Goal: Transaction & Acquisition: Purchase product/service

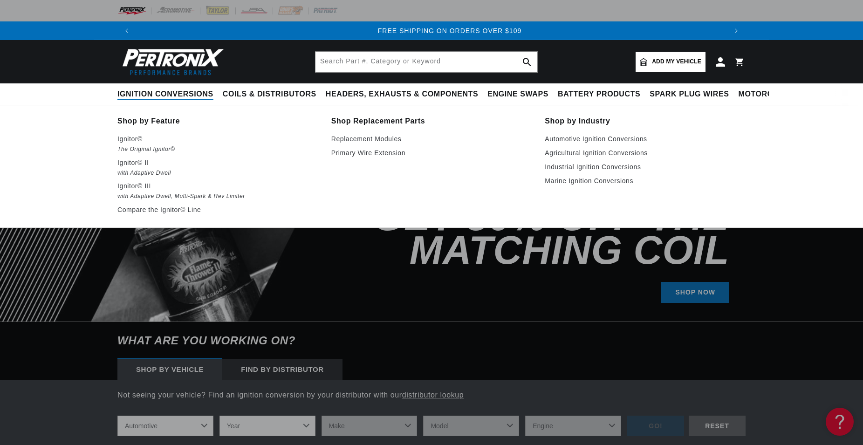
scroll to position [0, 1164]
click at [133, 139] on p "Ignitor©" at bounding box center [217, 138] width 201 height 11
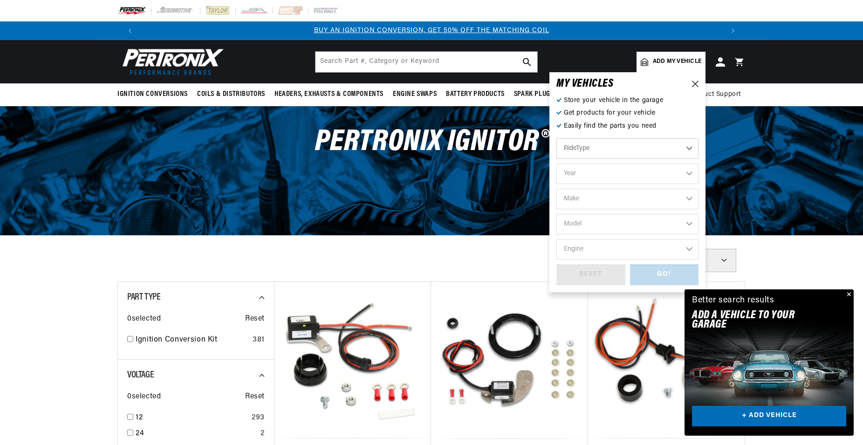
click at [612, 148] on div "PerTronix Ignitor®" at bounding box center [431, 147] width 674 height 82
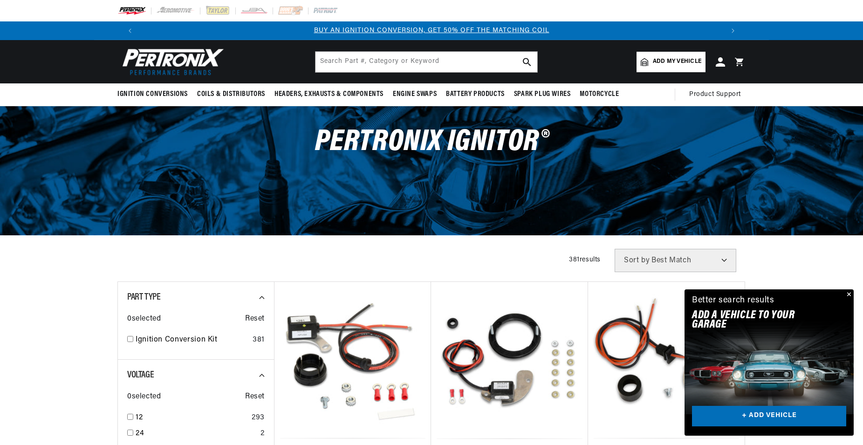
click at [675, 66] on span "Add my vehicle" at bounding box center [677, 61] width 48 height 9
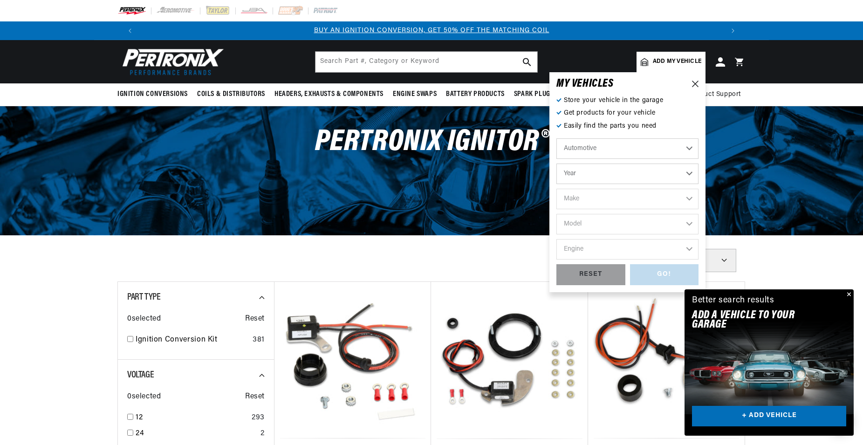
click at [693, 149] on select "Automotive Agricultural Industrial Marine Motorcycle" at bounding box center [627, 148] width 142 height 20
click at [687, 146] on select "Automotive Agricultural Industrial Marine Motorcycle" at bounding box center [627, 148] width 142 height 20
click option "Automotive" at bounding box center [0, 0] width 0 height 0
select select "1977"
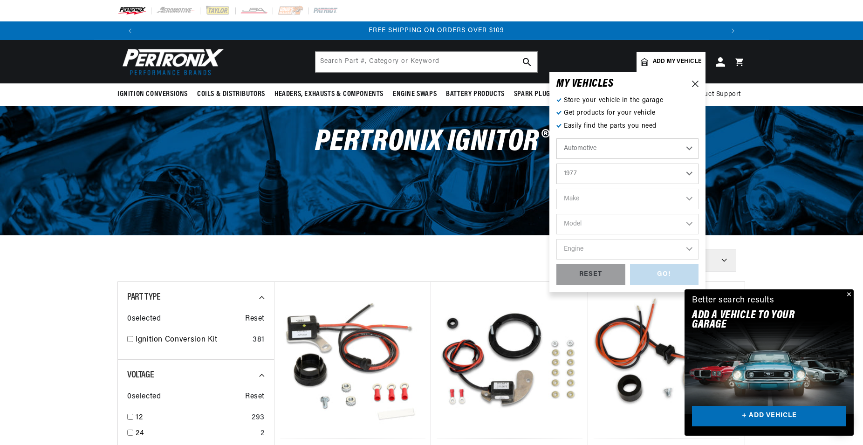
click option "1977" at bounding box center [0, 0] width 0 height 0
select select "1977"
click at [556, 189] on select "Make Alfa Romeo American Motors Audi Avanti BMW Buick Cadillac Checker Chevrole…" at bounding box center [627, 199] width 142 height 20
select select "Volkswagen"
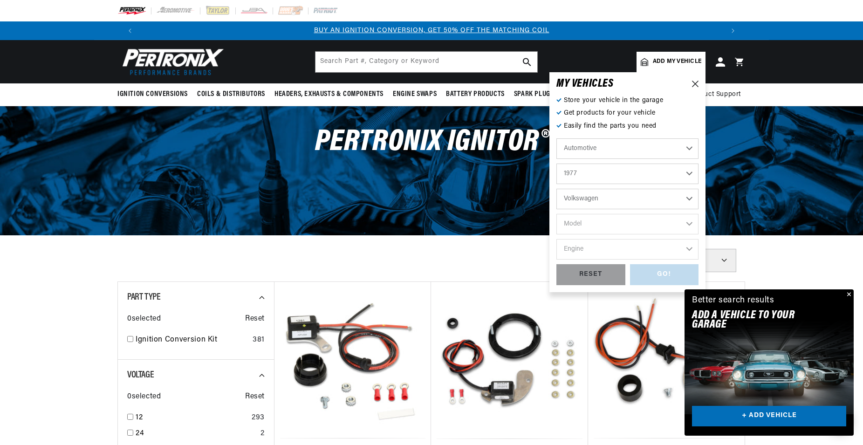
click option "Volkswagen" at bounding box center [0, 0] width 0 height 0
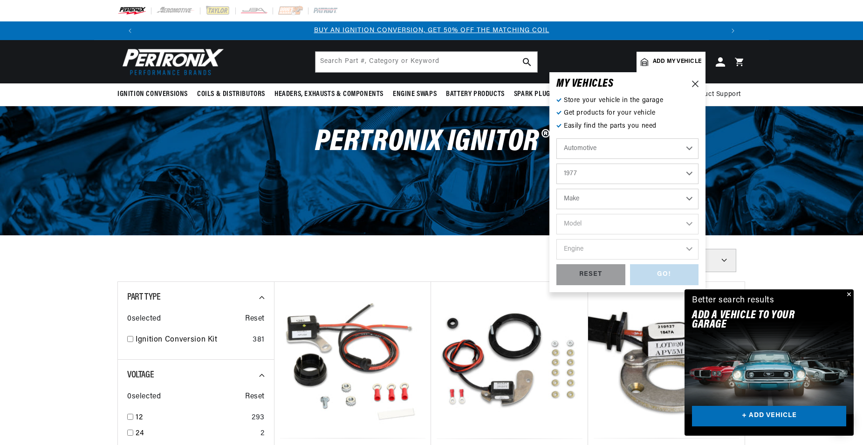
select select "Volkswagen"
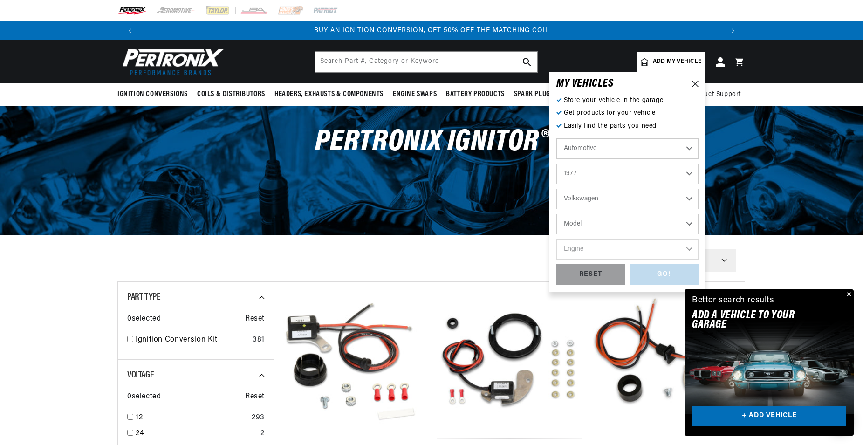
click at [556, 214] on select "Model Beetle Caribe Dasher Rabbit Scirocco Super Beetle" at bounding box center [627, 224] width 142 height 20
select select "Rabbit"
click option "Rabbit" at bounding box center [0, 0] width 0 height 0
select select "Rabbit"
click at [556, 239] on select "Engine 1.5L 1.6L 4" at bounding box center [627, 249] width 142 height 20
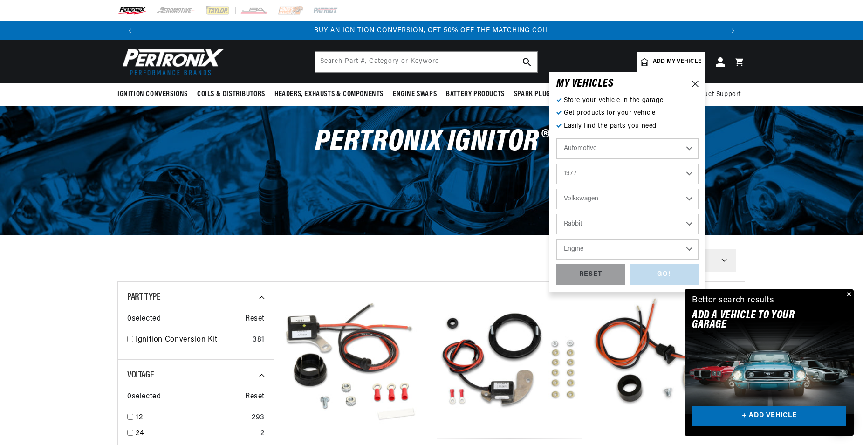
select select "1.6L"
click option "1.6L" at bounding box center [0, 0] width 0 height 0
select select "1.6L"
click at [664, 275] on div "GO!" at bounding box center [664, 274] width 69 height 21
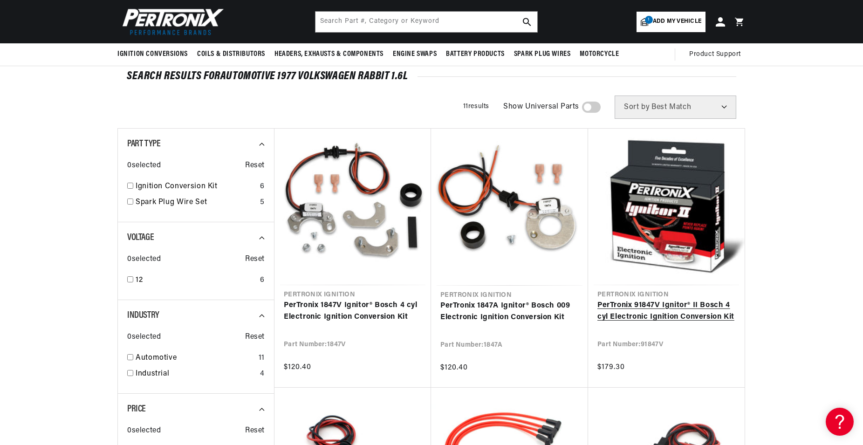
scroll to position [0, 1164]
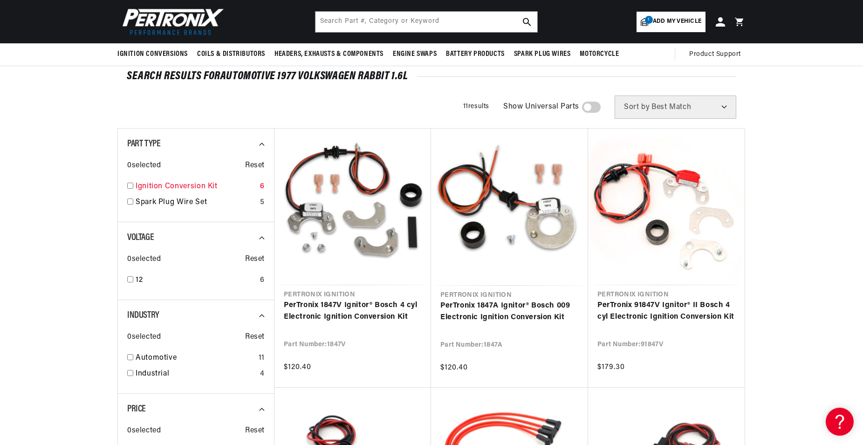
click at [217, 181] on link "Ignition Conversion Kit" at bounding box center [196, 187] width 121 height 12
checkbox input "true"
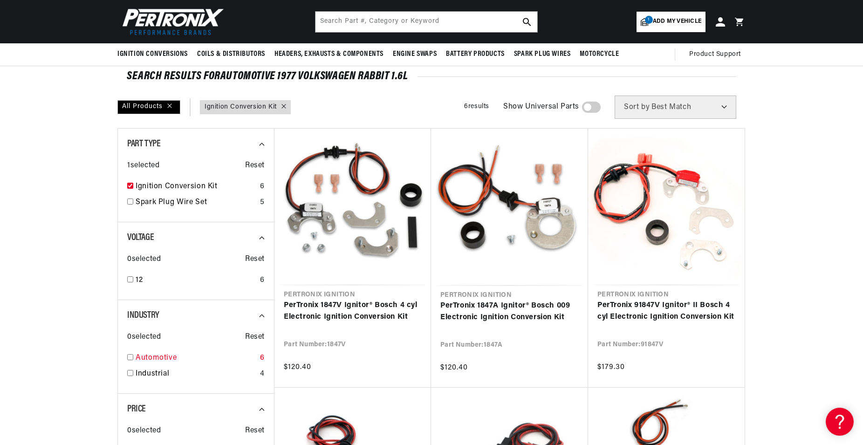
click at [134, 360] on div "Automotive 6" at bounding box center [195, 360] width 137 height 16
checkbox input "true"
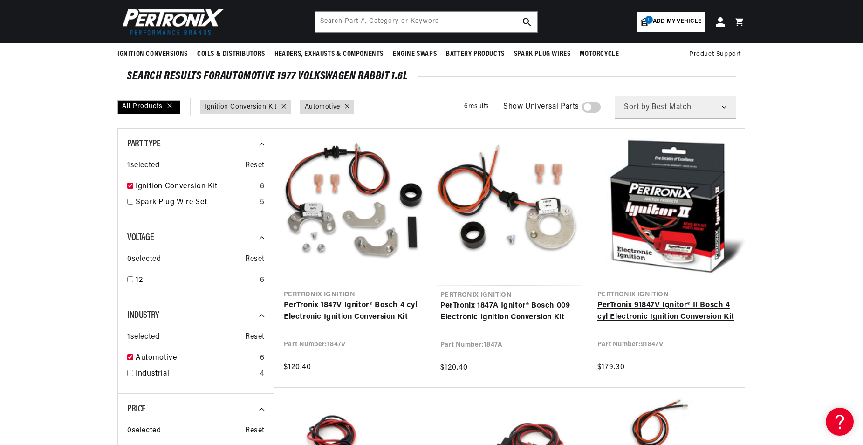
click at [708, 299] on link "PerTronix 91847V Ignitor® II Bosch 4 cyl Electronic Ignition Conversion Kit" at bounding box center [666, 311] width 138 height 24
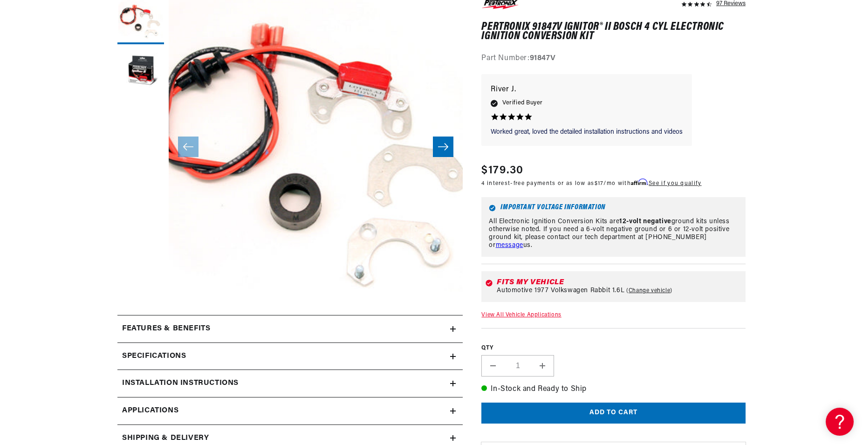
scroll to position [0, 1164]
click at [449, 150] on button "Slide right" at bounding box center [443, 146] width 20 height 20
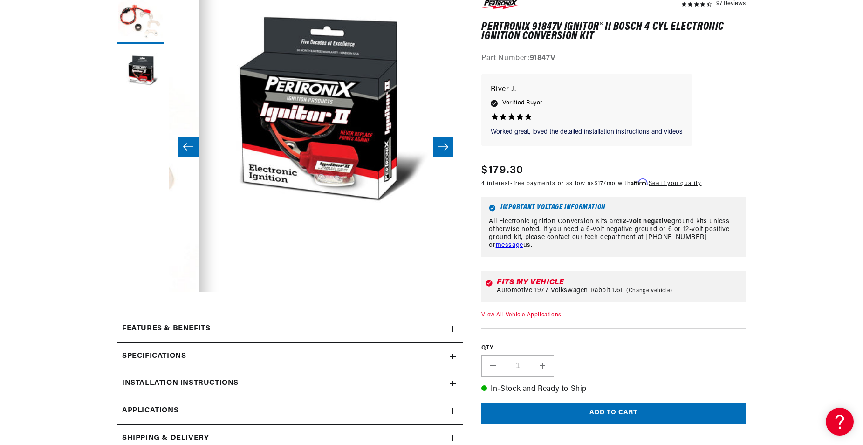
scroll to position [0, 294]
click at [449, 150] on button "Slide right" at bounding box center [443, 146] width 20 height 20
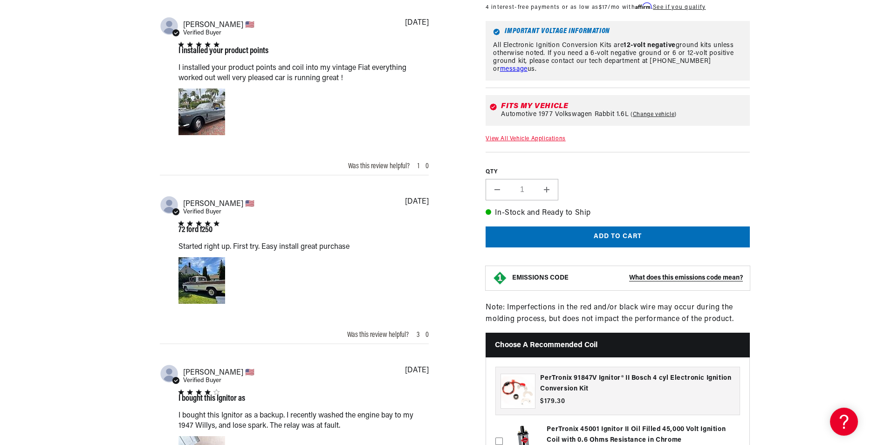
scroll to position [903, 0]
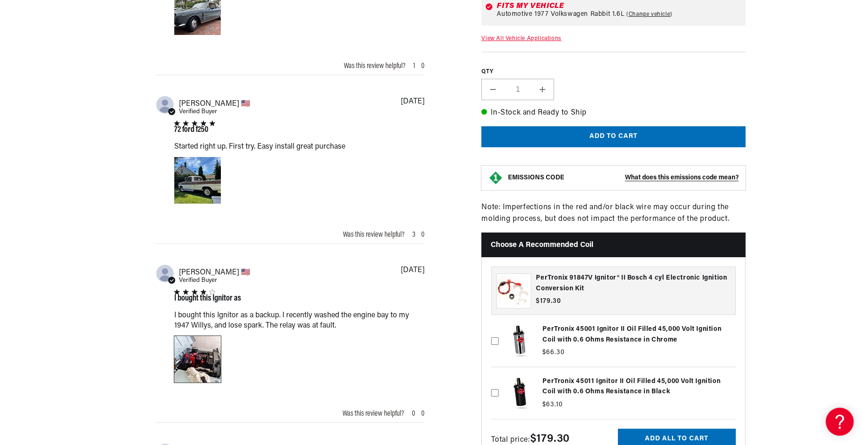
click at [186, 361] on div "Image of Review by Stephen S. on June 12, 23 number 1" at bounding box center [197, 359] width 47 height 47
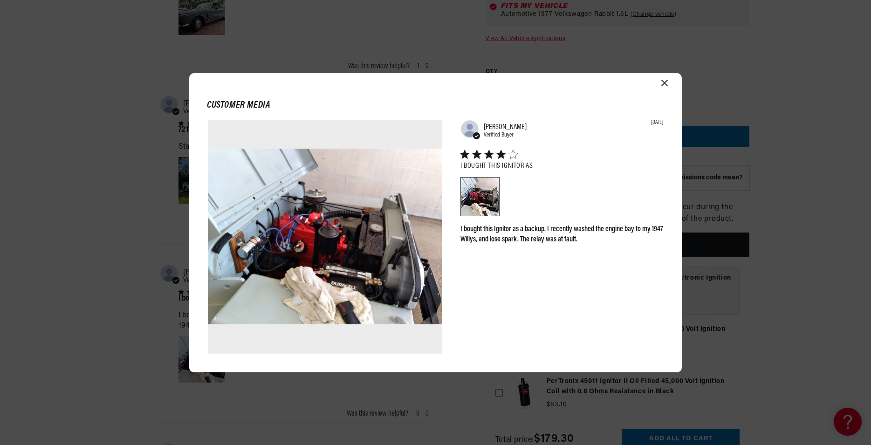
click at [664, 82] on icon "Close modal" at bounding box center [664, 83] width 7 height 7
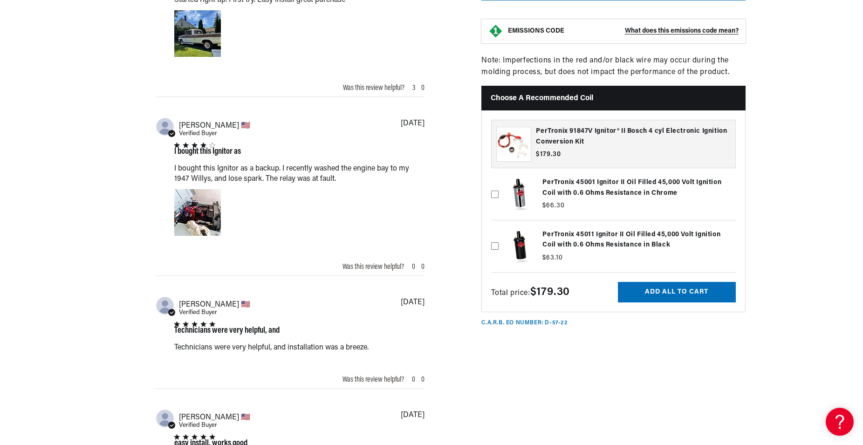
scroll to position [1287, 0]
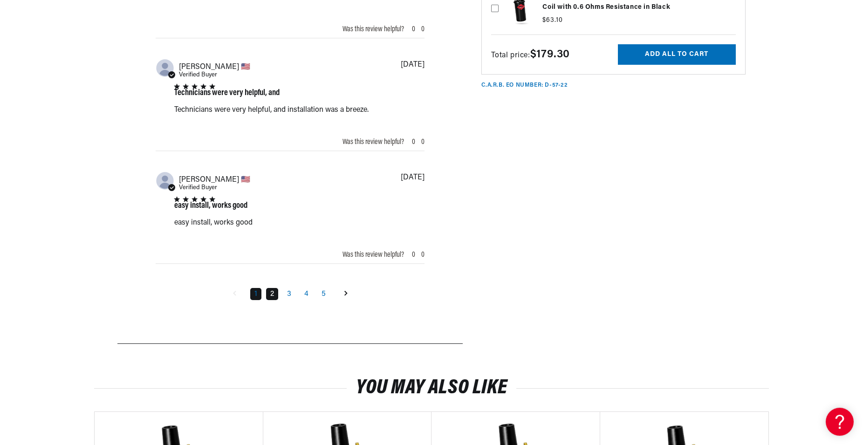
click at [269, 300] on link "2" at bounding box center [272, 294] width 12 height 12
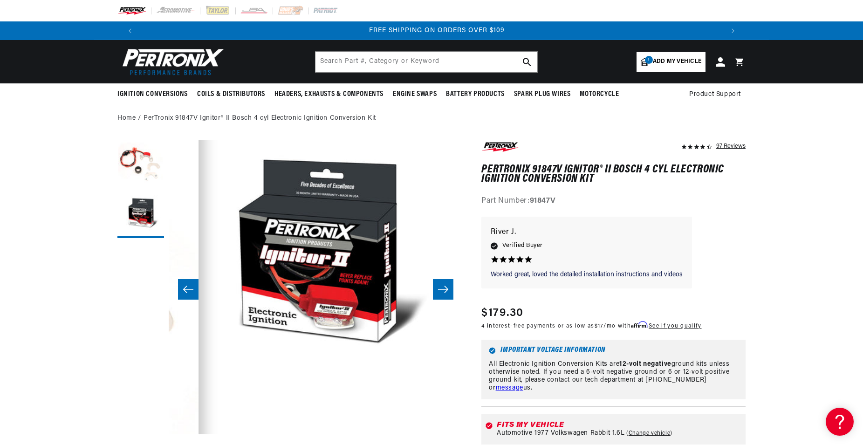
scroll to position [0, 1164]
click at [438, 286] on icon "Slide right" at bounding box center [442, 289] width 11 height 9
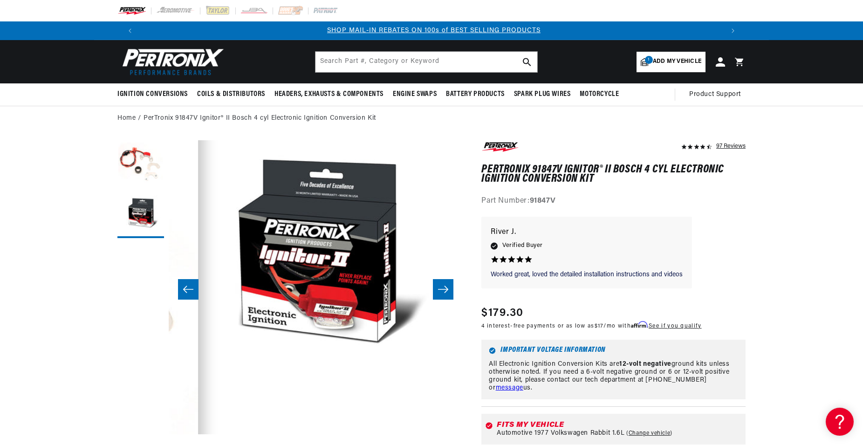
click at [444, 285] on icon "Slide right" at bounding box center [442, 289] width 11 height 9
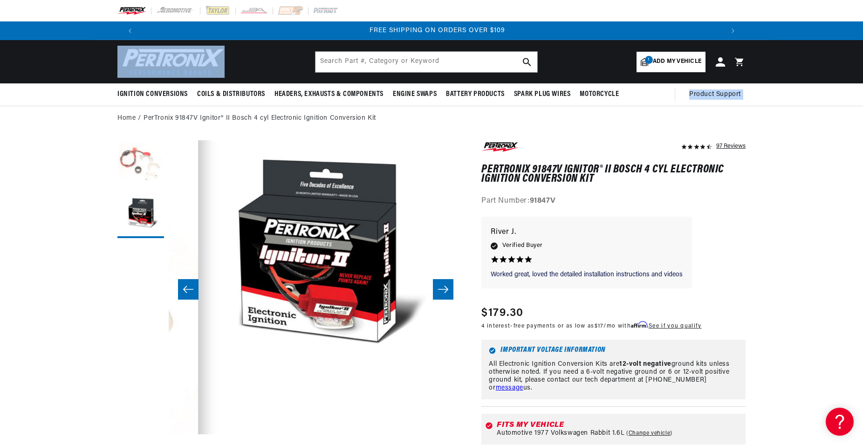
scroll to position [0, 1164]
click at [153, 157] on button "Load image 1 in gallery view" at bounding box center [140, 163] width 47 height 47
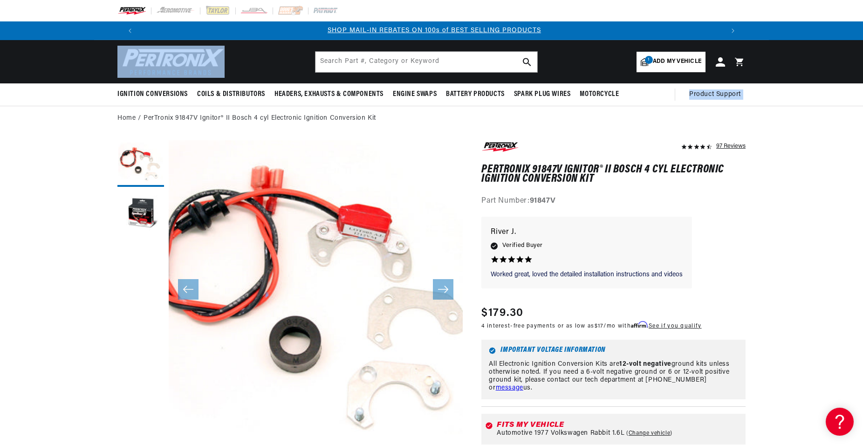
scroll to position [0, 582]
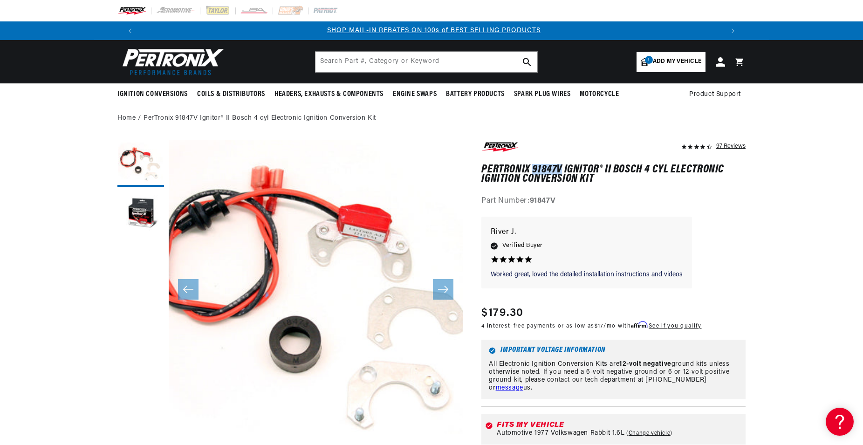
drag, startPoint x: 562, startPoint y: 166, endPoint x: 533, endPoint y: 168, distance: 29.4
click at [533, 168] on h1 "PerTronix 91847V Ignitor® II Bosch 4 cyl Electronic Ignition Conversion Kit" at bounding box center [613, 174] width 264 height 19
copy h1 "91847V"
click at [646, 240] on div "Worked great, loved the detailed Worked great, loved the detailed installation …" at bounding box center [586, 252] width 192 height 53
drag, startPoint x: 612, startPoint y: 166, endPoint x: 481, endPoint y: 166, distance: 130.4
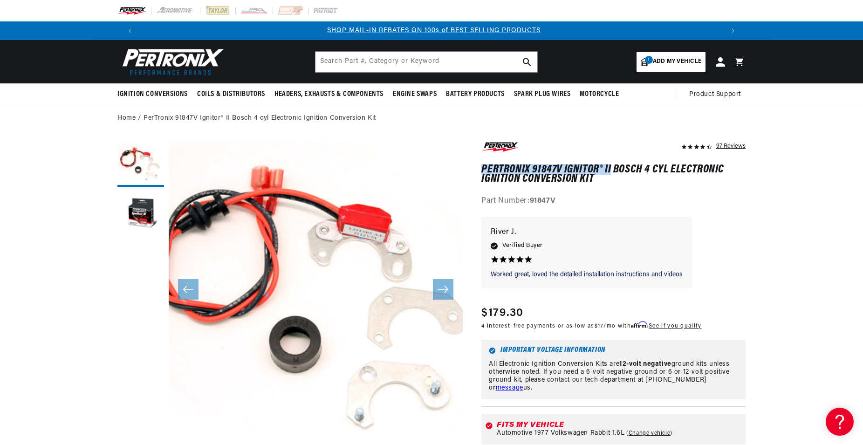
copy h1 "PerTronix 91847V Ignitor® II"
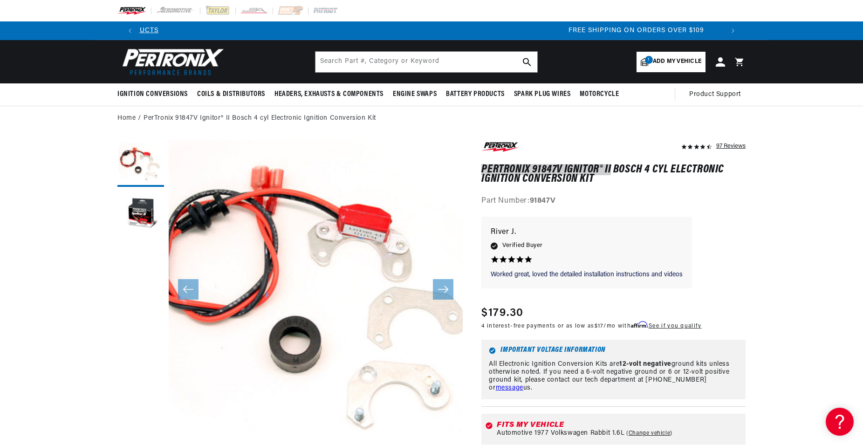
scroll to position [0, 1123]
